Goal: Task Accomplishment & Management: Use online tool/utility

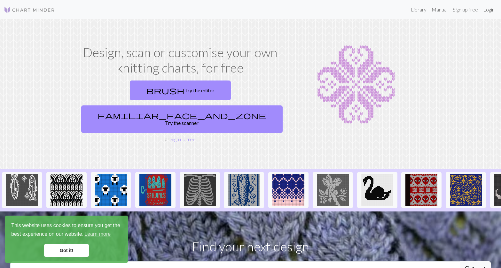
click at [485, 12] on link "Login" at bounding box center [489, 9] width 17 height 13
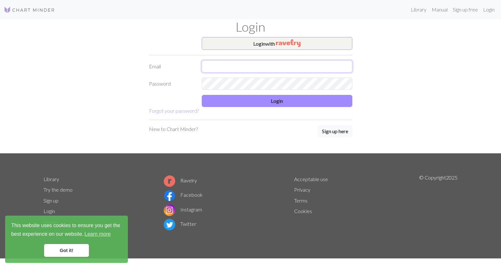
click at [250, 68] on input "text" at bounding box center [277, 66] width 151 height 12
type input "[EMAIL_ADDRESS][DOMAIN_NAME]"
click at [279, 47] on button "Login with" at bounding box center [277, 43] width 151 height 13
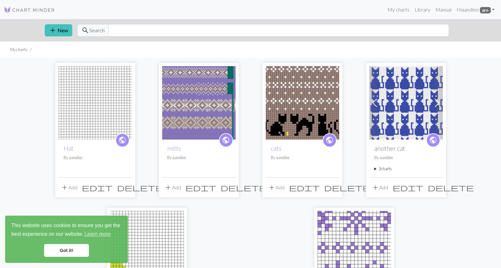
click at [109, 124] on img at bounding box center [96, 103] width 74 height 74
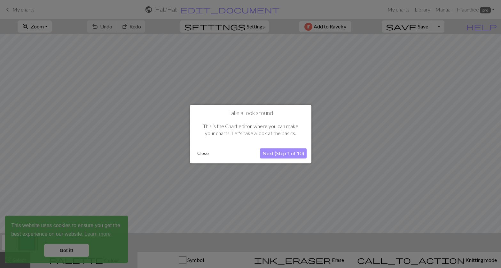
click at [282, 155] on button "Next (Step 1 of 10)" at bounding box center [283, 153] width 47 height 10
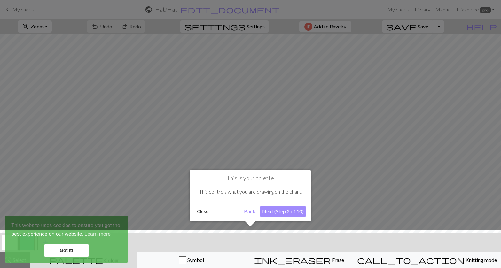
click at [280, 211] on button "Next (Step 2 of 10)" at bounding box center [283, 212] width 47 height 10
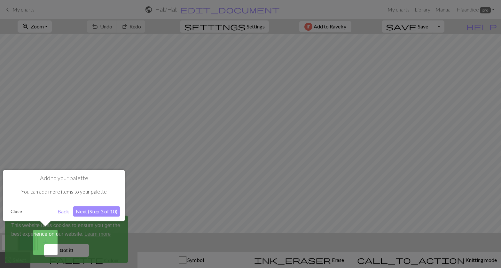
click at [97, 213] on button "Next (Step 3 of 10)" at bounding box center [96, 212] width 47 height 10
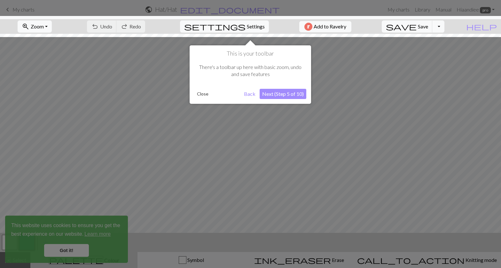
click at [203, 93] on button "Close" at bounding box center [202, 94] width 17 height 10
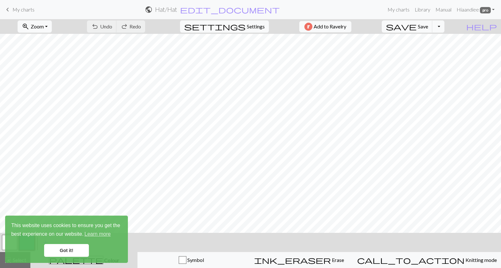
click at [72, 251] on link "Got it!" at bounding box center [66, 250] width 45 height 13
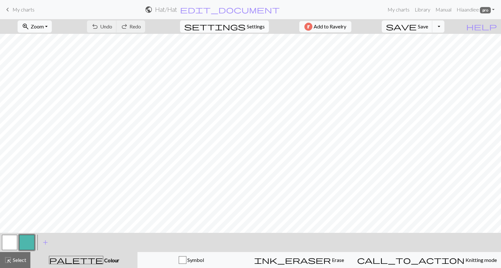
click at [257, 29] on span "Settings" at bounding box center [256, 27] width 18 height 8
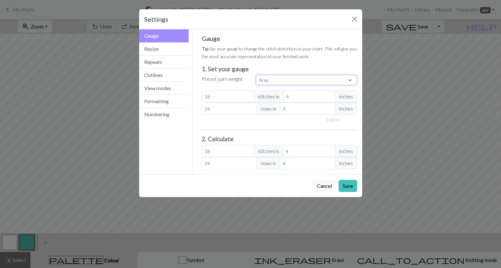
click at [271, 79] on select "Custom Square Lace Light Fingering Fingering Sport Double knit Worsted Aran Bul…" at bounding box center [306, 80] width 101 height 10
select select "dk"
type input "22"
type input "30"
type input "22"
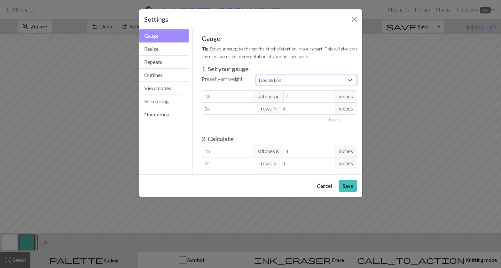
type input "30"
click at [349, 184] on button "Save" at bounding box center [348, 186] width 19 height 12
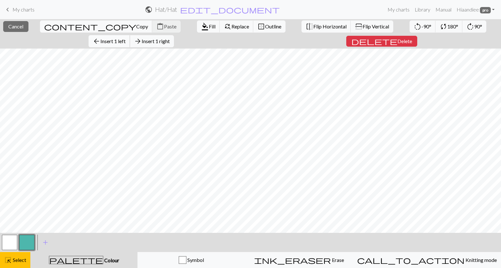
click at [126, 38] on span "Insert 1 left" at bounding box center [112, 41] width 25 height 6
click at [100, 37] on span "arrow_back" at bounding box center [97, 41] width 8 height 9
click at [126, 38] on span "Insert 1 left" at bounding box center [112, 41] width 25 height 6
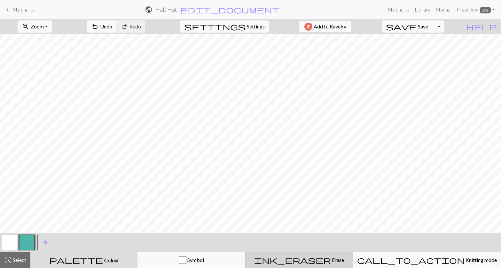
click at [292, 259] on div "ink_eraser Erase Erase" at bounding box center [298, 260] width 99 height 8
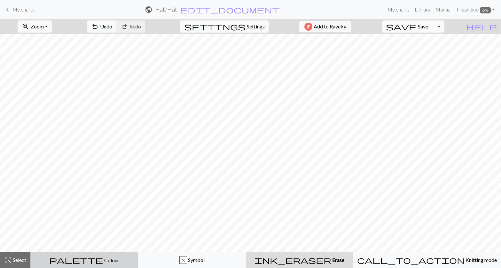
click at [134, 258] on div "palette Colour Colour" at bounding box center [84, 260] width 99 height 8
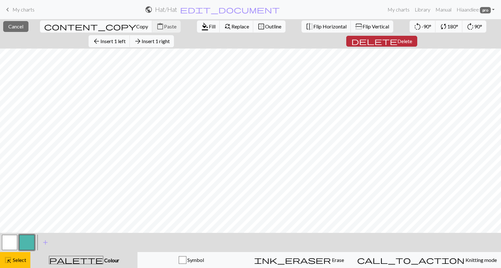
click at [351, 38] on span "delete" at bounding box center [374, 41] width 46 height 9
click at [397, 39] on span "Delete" at bounding box center [404, 41] width 15 height 6
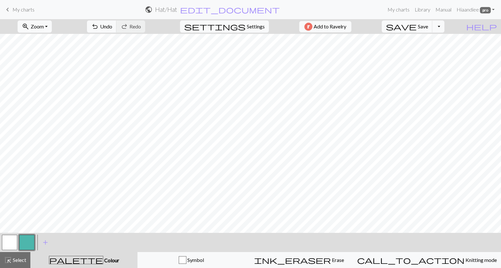
click at [13, 243] on button "button" at bounding box center [9, 242] width 15 height 15
click at [30, 240] on button "button" at bounding box center [26, 242] width 15 height 15
click at [4, 237] on button "button" at bounding box center [9, 242] width 15 height 15
click at [24, 245] on button "button" at bounding box center [26, 242] width 15 height 15
click at [10, 237] on button "button" at bounding box center [9, 242] width 15 height 15
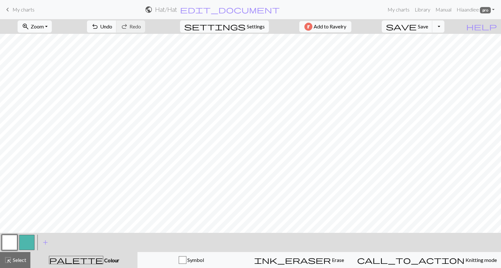
click at [23, 238] on button "button" at bounding box center [26, 242] width 15 height 15
click at [7, 245] on button "button" at bounding box center [9, 242] width 15 height 15
click at [29, 244] on button "button" at bounding box center [26, 242] width 15 height 15
click at [18, 243] on div at bounding box center [9, 242] width 17 height 17
click at [11, 241] on button "button" at bounding box center [9, 242] width 15 height 15
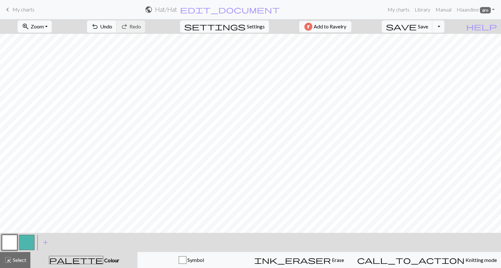
click at [248, 33] on div "settings Settings" at bounding box center [224, 26] width 98 height 15
click at [250, 29] on span "Settings" at bounding box center [256, 27] width 18 height 8
select select "dk"
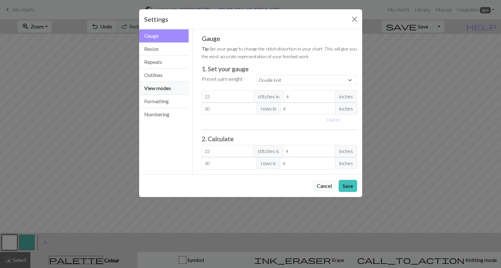
click at [177, 88] on button "View modes" at bounding box center [164, 88] width 50 height 13
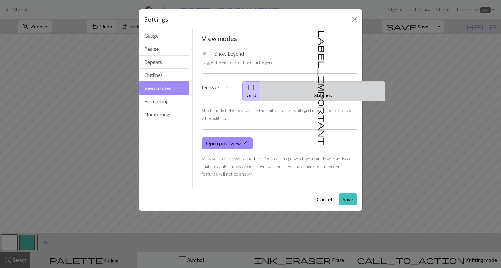
click at [318, 89] on span "label_important" at bounding box center [322, 87] width 9 height 115
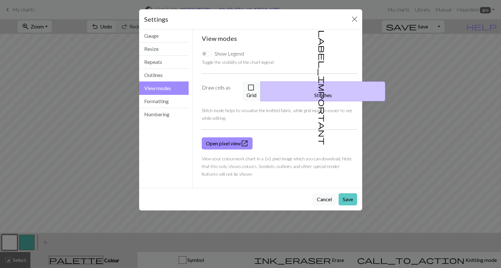
click at [348, 193] on button "Save" at bounding box center [348, 199] width 19 height 12
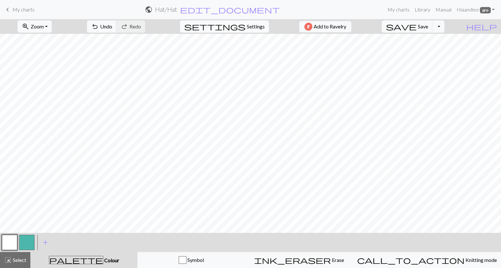
click at [242, 31] on button "settings Settings" at bounding box center [224, 26] width 89 height 12
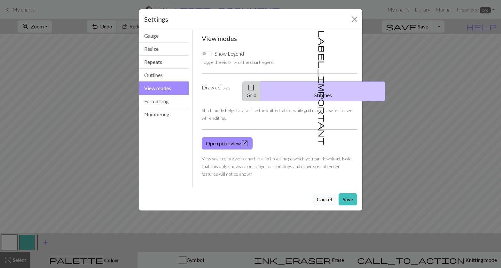
click at [261, 88] on button "check_box_outline_blank Grid" at bounding box center [251, 92] width 19 height 20
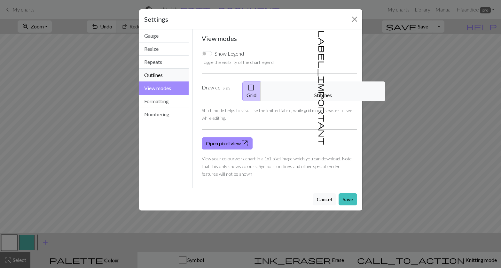
click at [172, 74] on button "Outlines" at bounding box center [164, 75] width 50 height 13
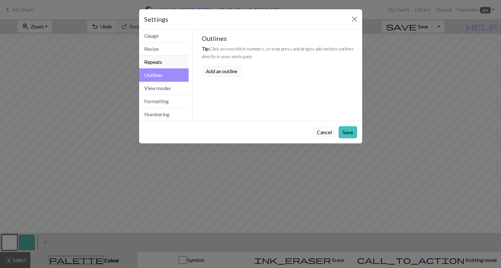
click at [167, 61] on button "Repeats" at bounding box center [164, 62] width 50 height 13
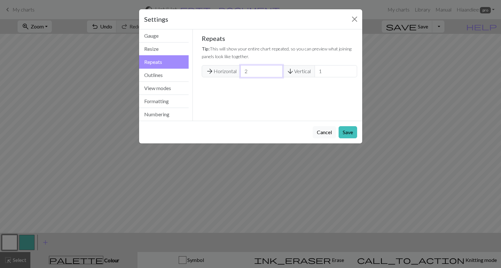
click at [276, 70] on input "2" at bounding box center [261, 71] width 42 height 12
click at [276, 70] on input "3" at bounding box center [261, 71] width 42 height 12
click at [276, 72] on input "2" at bounding box center [261, 71] width 42 height 12
click at [276, 72] on input "1" at bounding box center [261, 71] width 42 height 12
click at [277, 69] on input "2" at bounding box center [261, 71] width 42 height 12
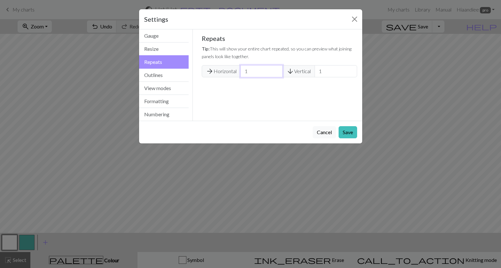
click at [277, 74] on input "1" at bounding box center [261, 71] width 42 height 12
click at [277, 69] on input "2" at bounding box center [261, 71] width 42 height 12
click at [277, 69] on input "3" at bounding box center [261, 71] width 42 height 12
click at [277, 69] on input "4" at bounding box center [261, 71] width 42 height 12
click at [277, 69] on input "5" at bounding box center [261, 71] width 42 height 12
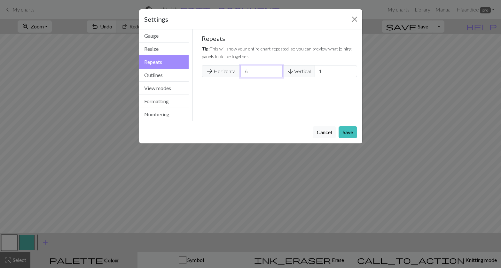
type input "6"
click at [277, 69] on input "6" at bounding box center [261, 71] width 42 height 12
click at [346, 128] on button "Save" at bounding box center [348, 132] width 19 height 12
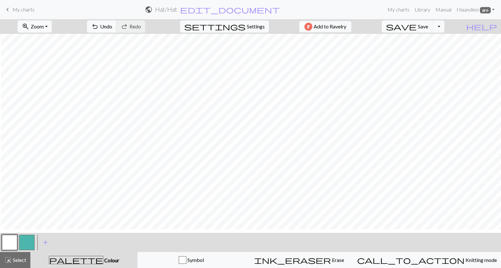
scroll to position [0, 4]
click at [28, 240] on button "button" at bounding box center [26, 242] width 15 height 15
click at [4, 243] on button "button" at bounding box center [9, 242] width 15 height 15
click at [29, 243] on button "button" at bounding box center [26, 242] width 15 height 15
click at [117, 32] on button "undo Undo Undo" at bounding box center [102, 26] width 30 height 12
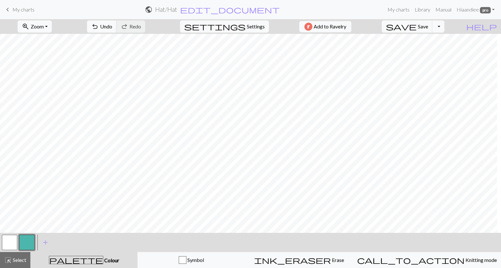
scroll to position [0, 0]
click at [14, 239] on button "button" at bounding box center [9, 242] width 15 height 15
click at [11, 249] on button "button" at bounding box center [9, 242] width 15 height 15
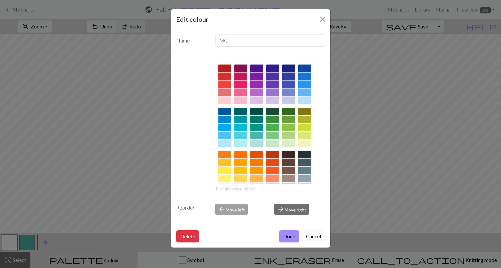
click at [314, 235] on button "Cancel" at bounding box center [313, 237] width 23 height 12
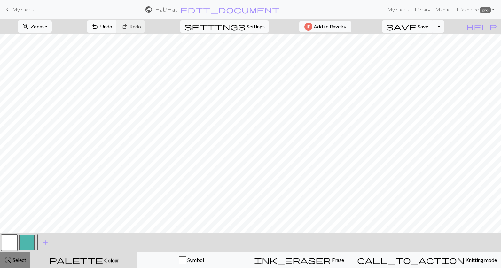
click at [23, 262] on span "Select" at bounding box center [19, 260] width 14 height 6
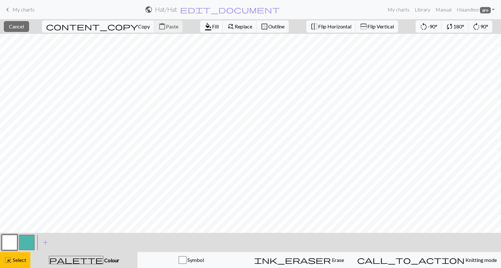
click at [9, 241] on button "button" at bounding box center [9, 242] width 15 height 15
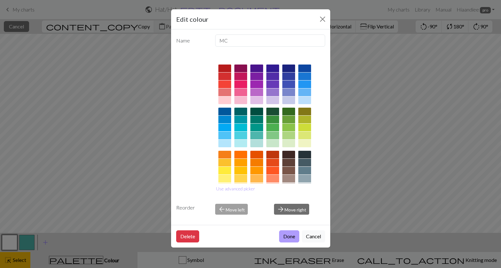
click at [293, 232] on button "Done" at bounding box center [289, 237] width 20 height 12
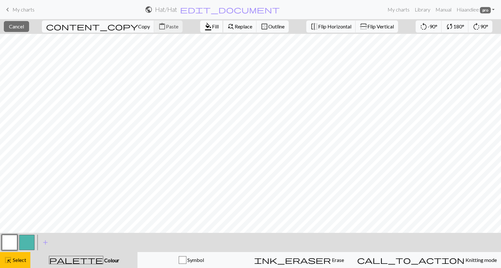
click at [204, 29] on span "format_color_fill" at bounding box center [208, 26] width 8 height 9
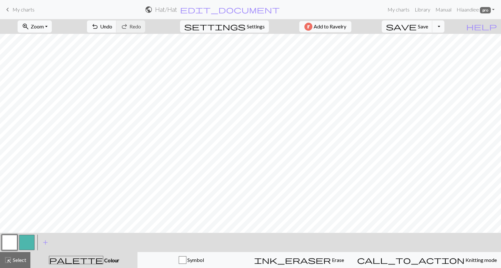
click at [30, 241] on button "button" at bounding box center [26, 242] width 15 height 15
click at [112, 25] on span "Undo" at bounding box center [106, 26] width 12 height 6
click at [428, 27] on span "Save" at bounding box center [423, 26] width 10 height 6
click at [444, 29] on button "Toggle Dropdown" at bounding box center [438, 26] width 12 height 12
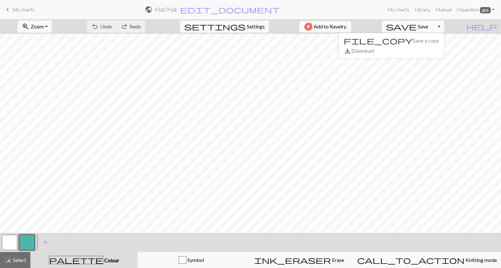
click at [410, 24] on div "zoom_in Zoom Zoom Fit all Fit width Fit height 50% 100% 150% 200% undo Undo Und…" at bounding box center [231, 26] width 462 height 15
click at [417, 25] on span "save" at bounding box center [401, 26] width 31 height 9
